Goal: Ask a question

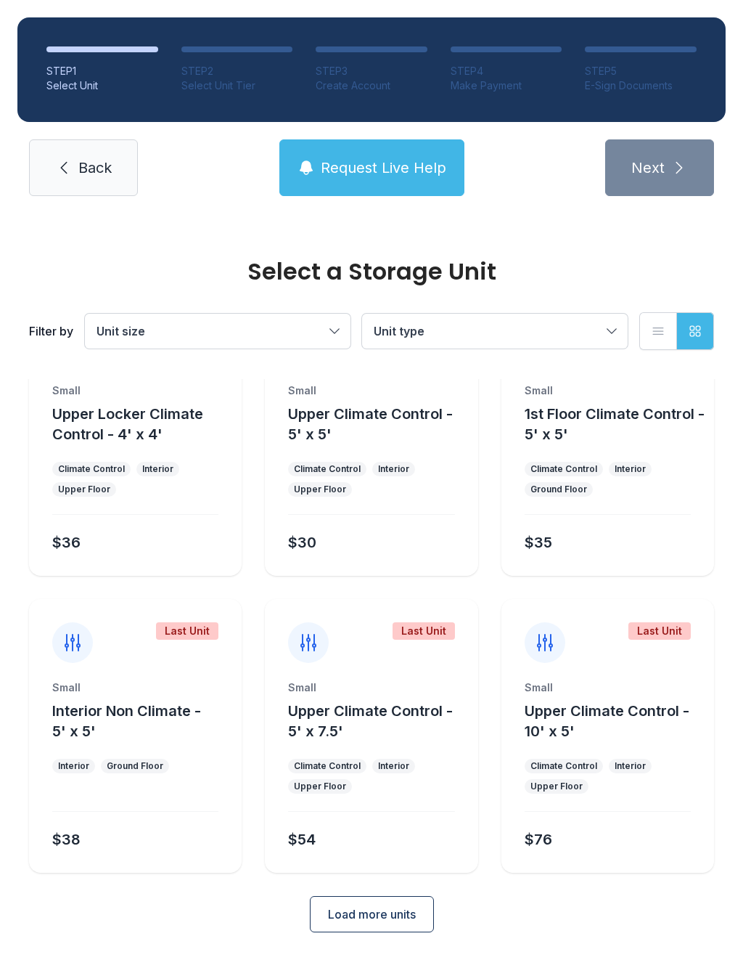
scroll to position [78, 0]
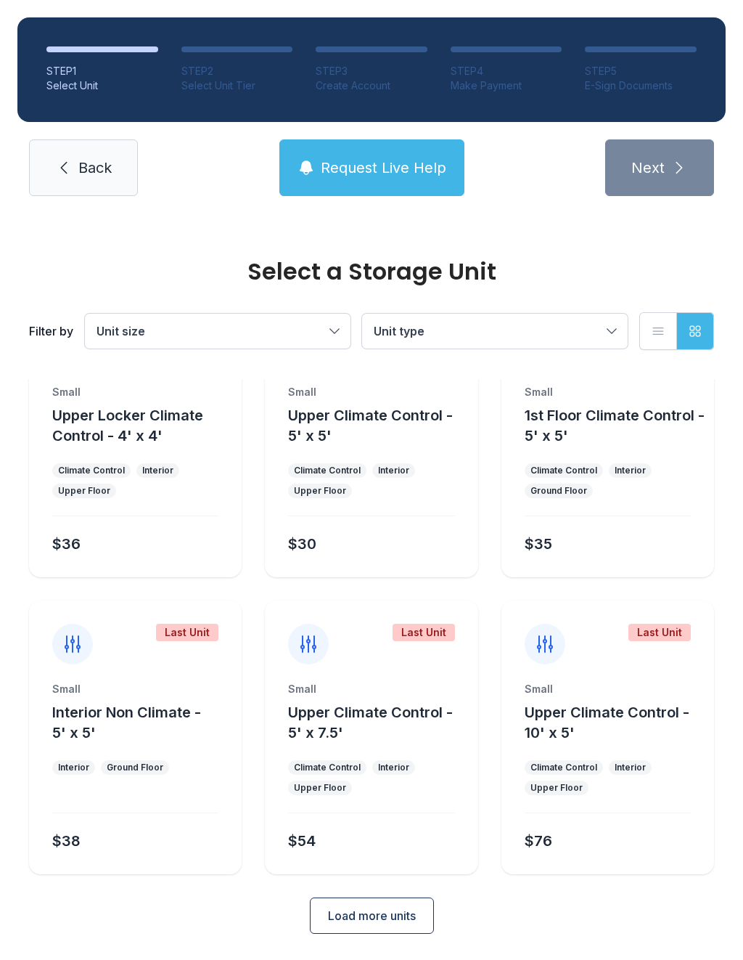
click at [410, 176] on span "Request Live Help" at bounding box center [384, 168] width 126 height 20
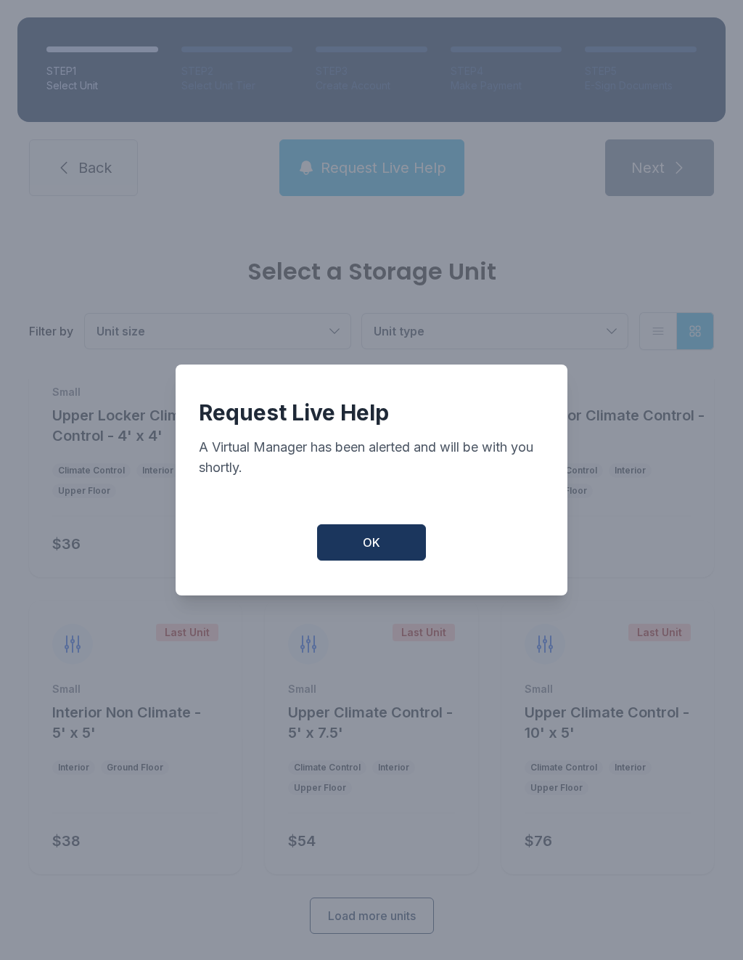
click at [396, 556] on button "OK" at bounding box center [371, 542] width 109 height 36
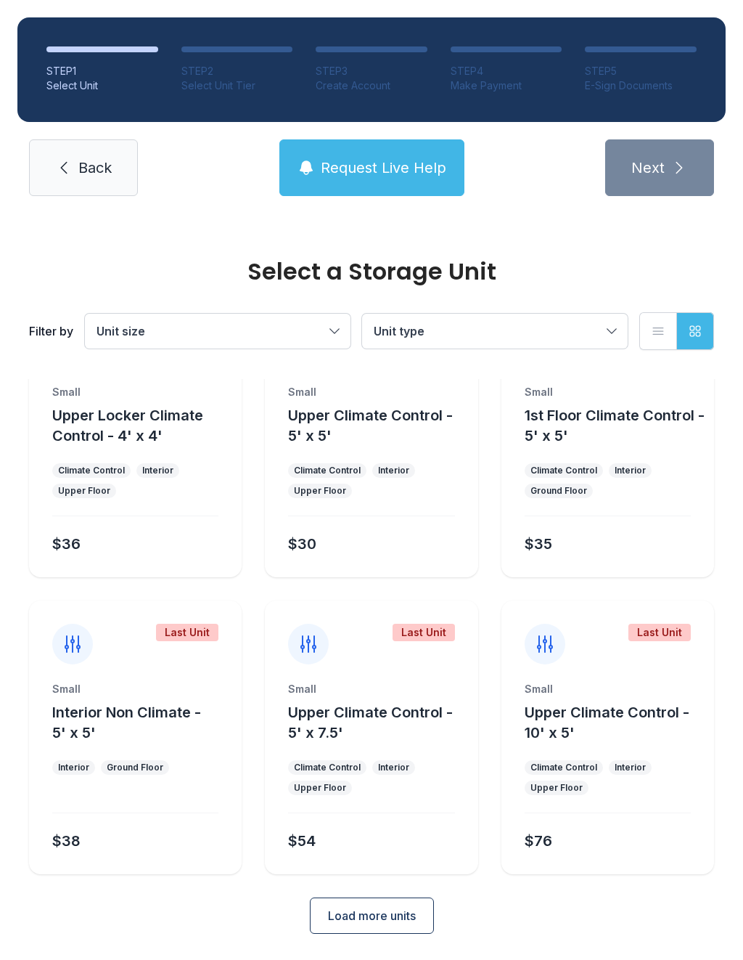
click at [411, 154] on button "Request Live Help" at bounding box center [371, 167] width 185 height 57
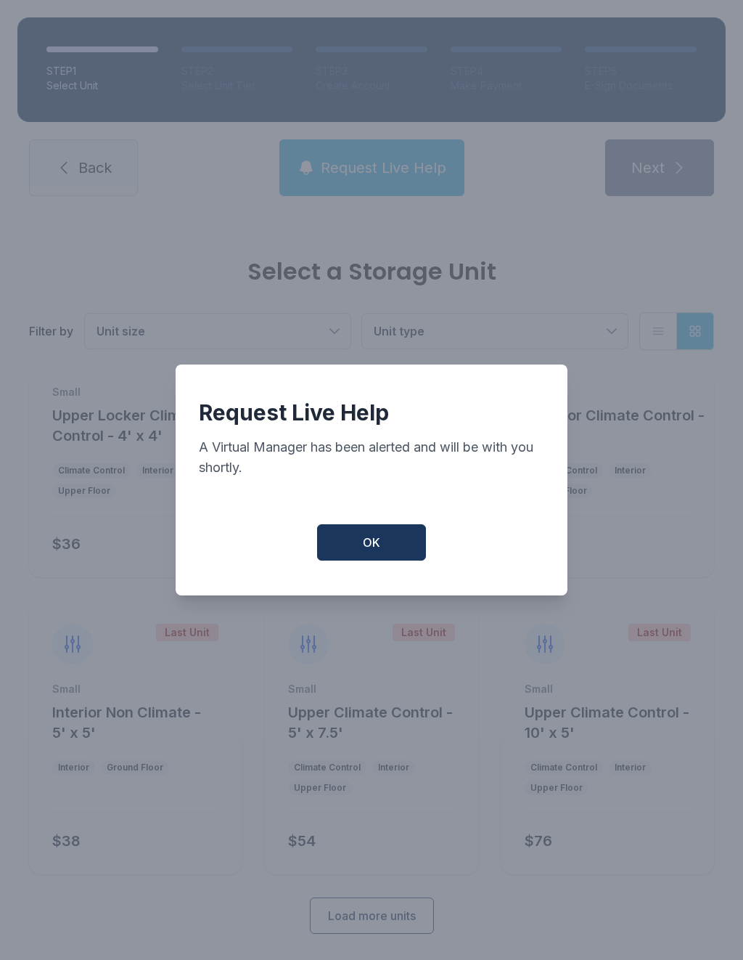
click at [390, 551] on button "OK" at bounding box center [371, 542] width 109 height 36
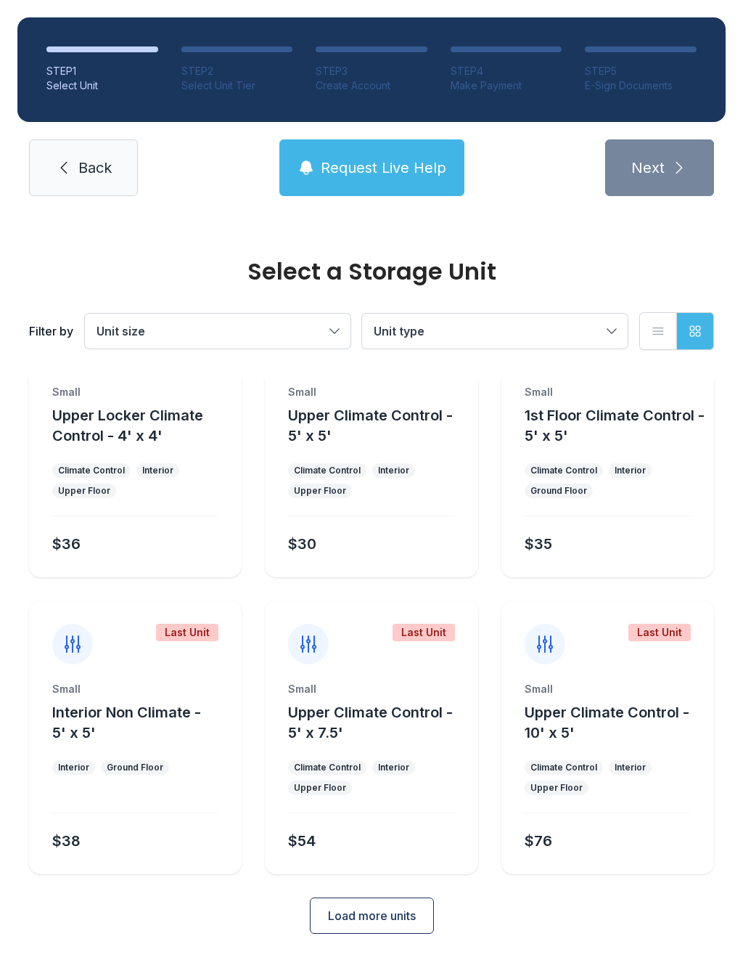
click at [383, 177] on span "Request Live Help" at bounding box center [384, 168] width 126 height 20
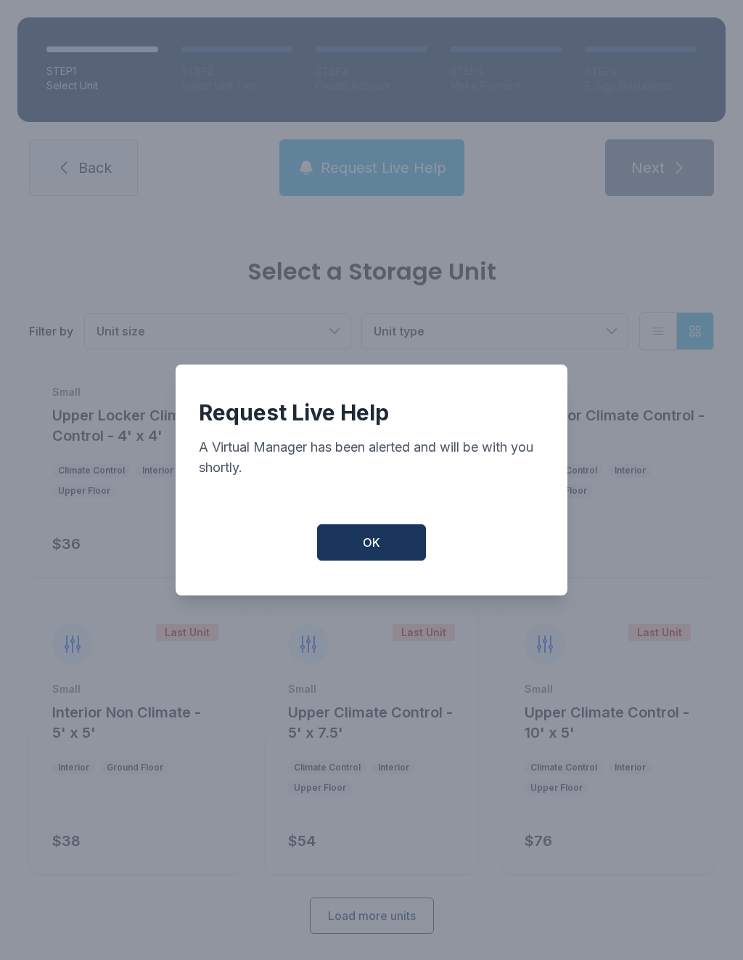
click at [375, 541] on span "OK" at bounding box center [371, 542] width 17 height 17
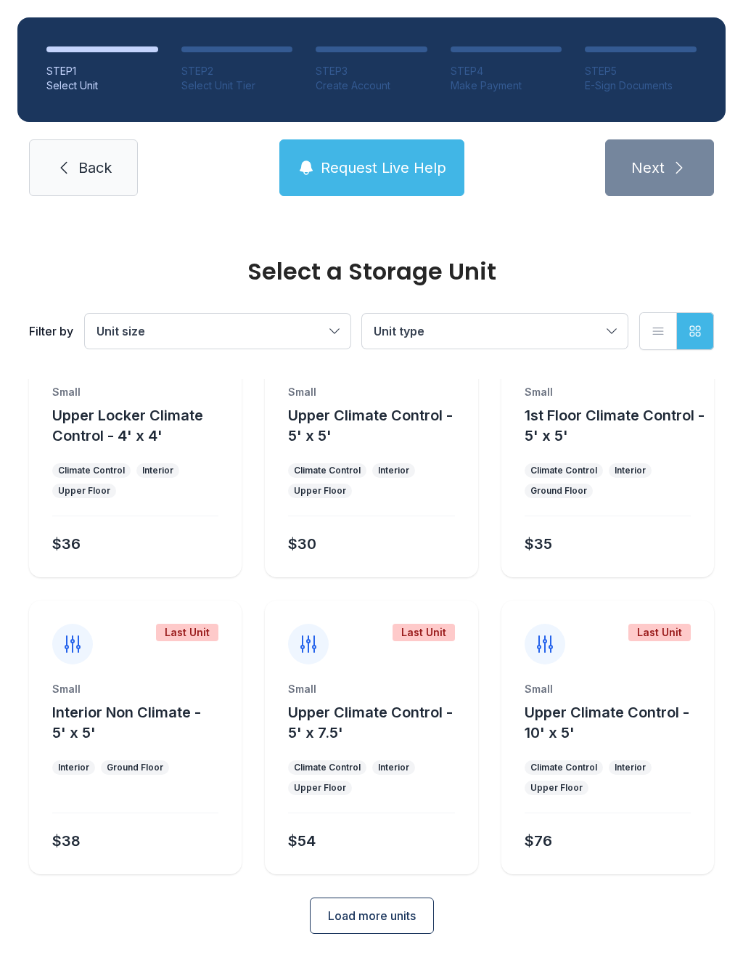
click at [398, 176] on span "Request Live Help" at bounding box center [384, 168] width 126 height 20
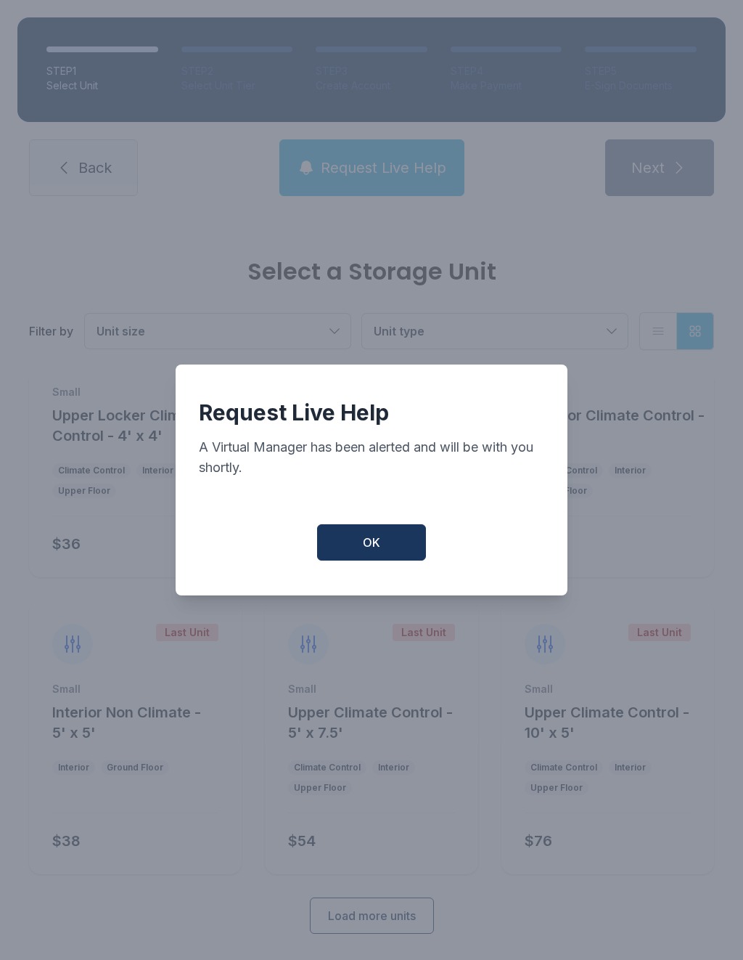
click at [386, 558] on button "OK" at bounding box center [371, 542] width 109 height 36
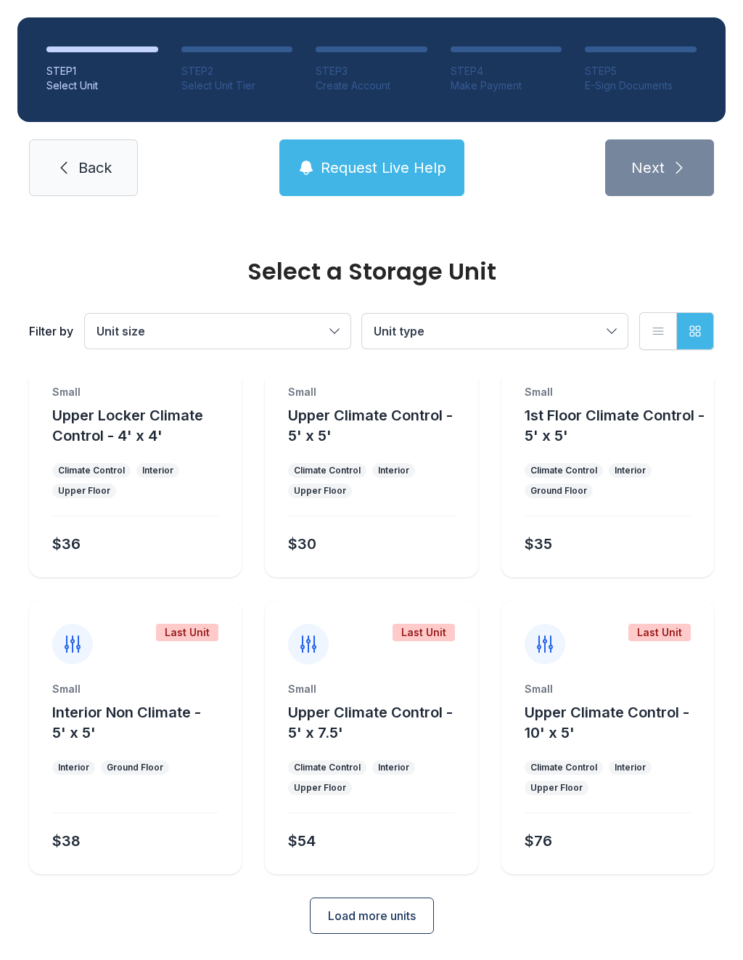
click at [397, 152] on button "Request Live Help" at bounding box center [371, 167] width 185 height 57
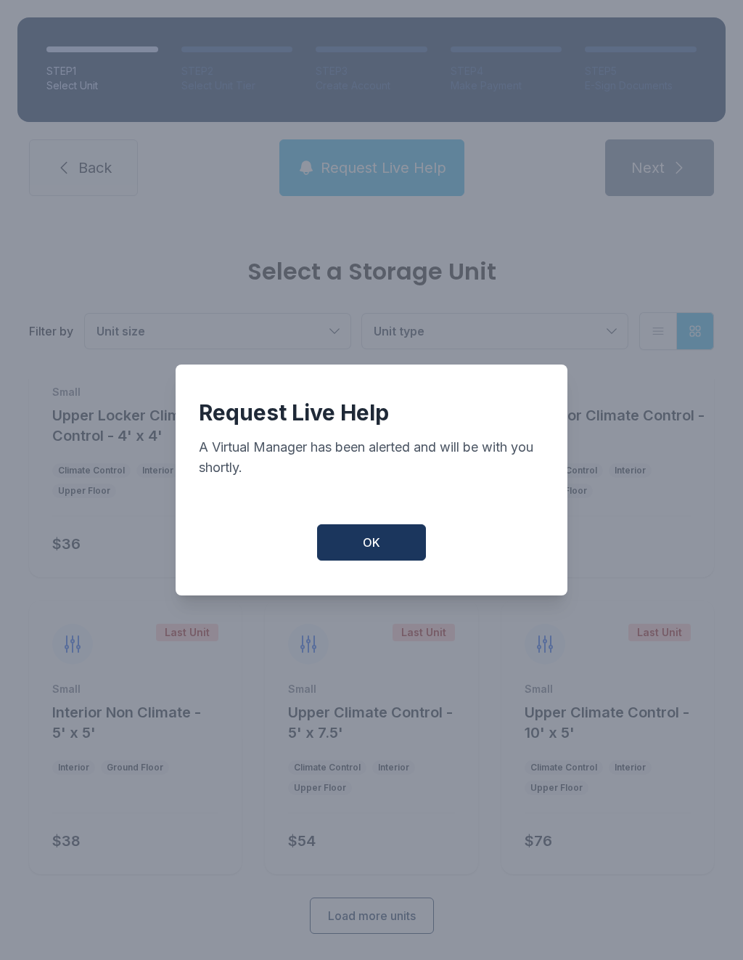
click at [377, 559] on button "OK" at bounding box center [371, 542] width 109 height 36
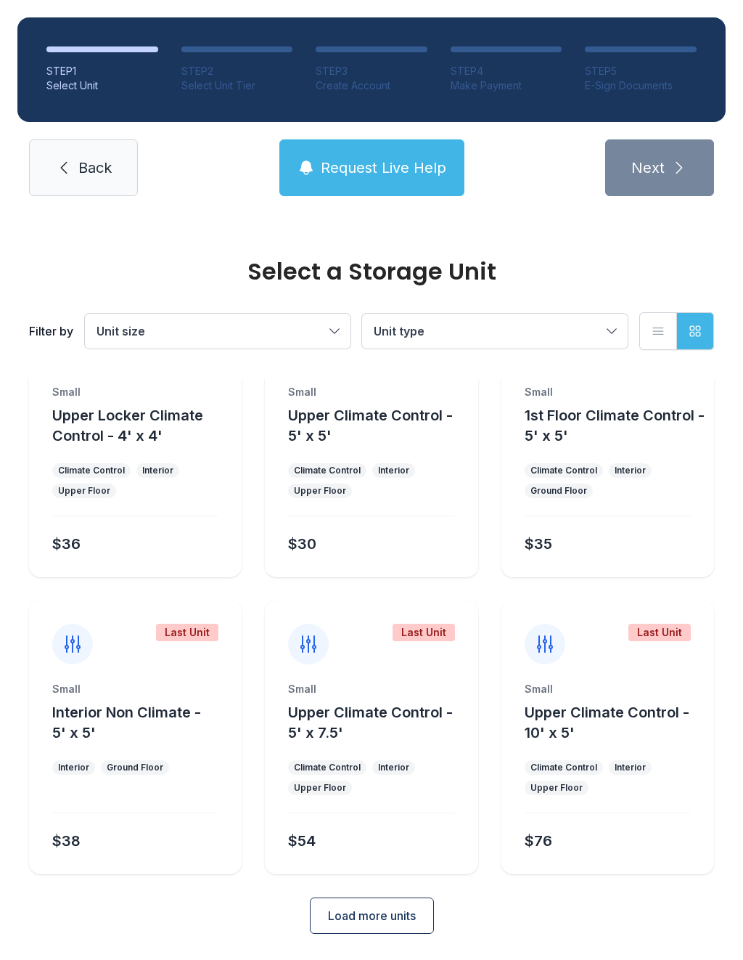
click at [412, 166] on span "Request Live Help" at bounding box center [384, 168] width 126 height 20
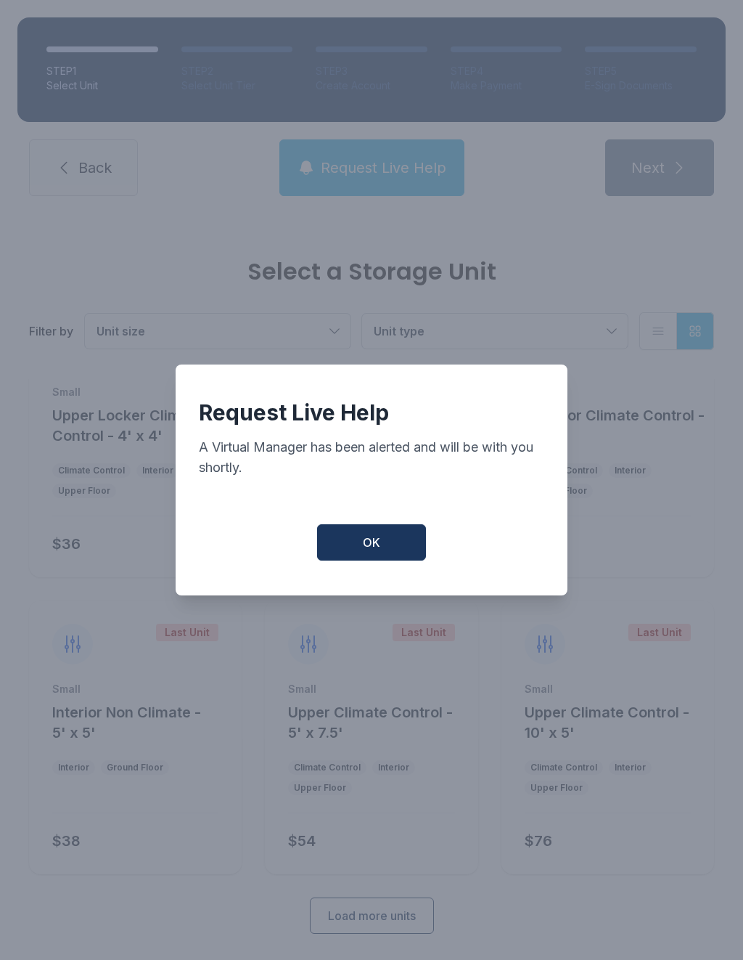
click at [384, 544] on button "OK" at bounding box center [371, 542] width 109 height 36
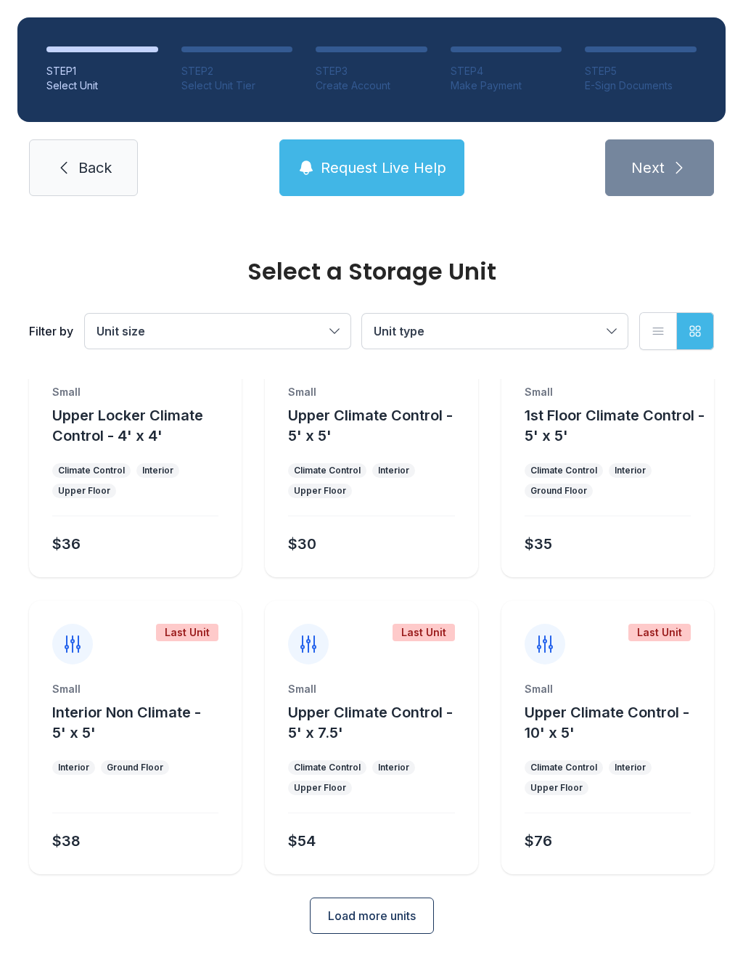
click at [442, 175] on span "Request Live Help" at bounding box center [384, 168] width 126 height 20
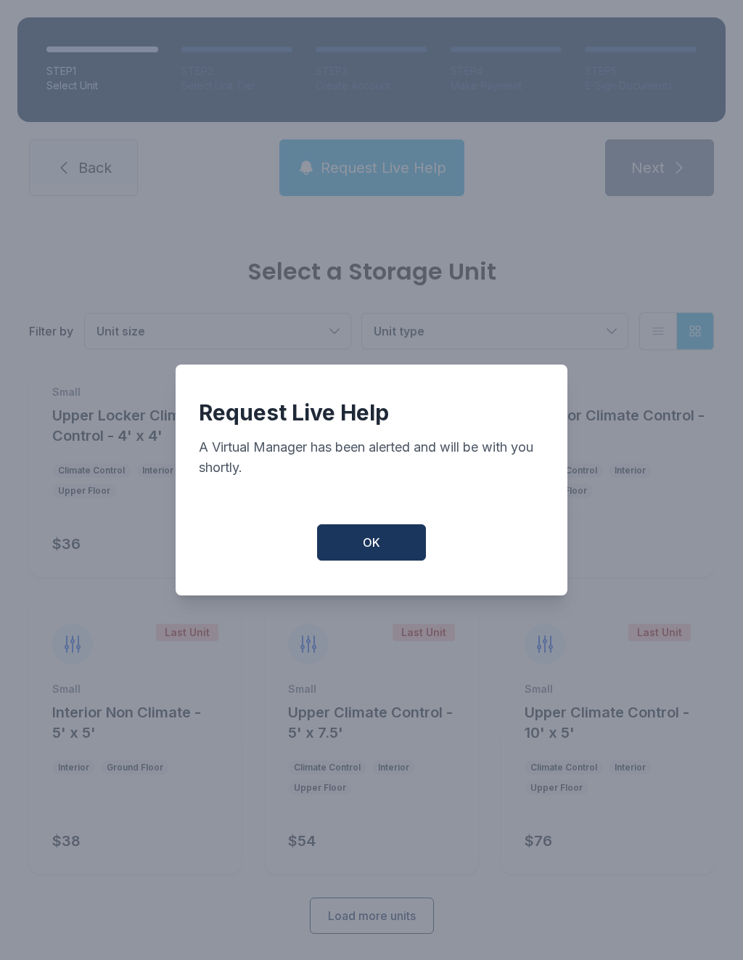
click at [392, 560] on button "OK" at bounding box center [371, 542] width 109 height 36
